Goal: Task Accomplishment & Management: Use online tool/utility

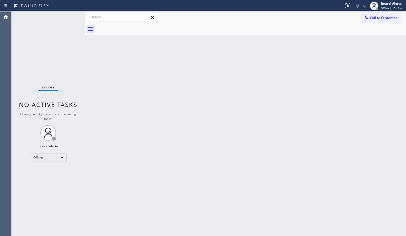
click at [342, 39] on div "Back to Dashboard Change Sender ID Customers Technicians Select a contact Outbo…" at bounding box center [245, 124] width 321 height 225
click at [389, 7] on span "Offline | 15h 1min" at bounding box center [392, 8] width 23 height 4
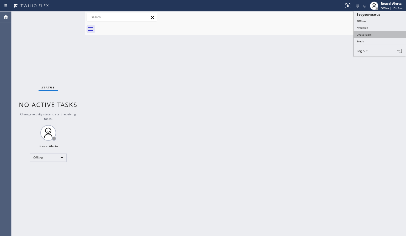
click at [376, 36] on button "Unavailable" at bounding box center [380, 34] width 52 height 7
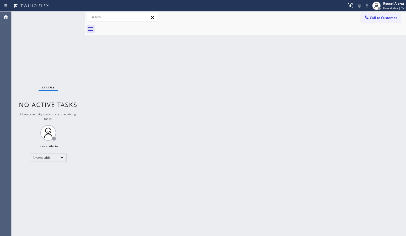
click at [355, 62] on div "Back to Dashboard Change Sender ID Customers Technicians Select a contact Outbo…" at bounding box center [245, 124] width 321 height 225
click at [111, 93] on div "Back to Dashboard Change Sender ID Customers Technicians Select a contact Outbo…" at bounding box center [245, 124] width 321 height 225
